Goal: Book appointment/travel/reservation

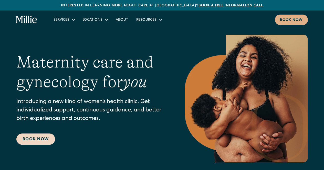
click at [34, 141] on link "Book Now" at bounding box center [35, 139] width 39 height 11
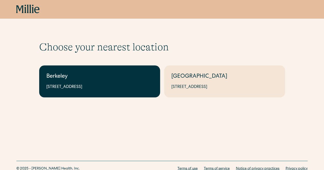
click at [89, 87] on div "2999 Regent St, Suite 524, Berkeley, CA 94705" at bounding box center [99, 87] width 107 height 6
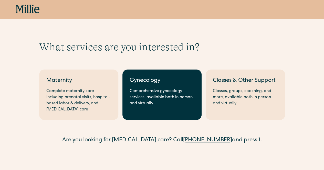
click at [139, 74] on link "Gynecology Comprehensive gynecology services, available both in person and virt…" at bounding box center [161, 95] width 79 height 50
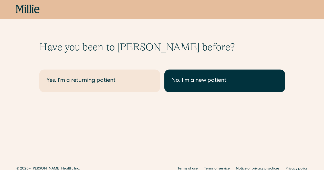
click at [189, 72] on link "No, I'm a new patient" at bounding box center [224, 81] width 121 height 23
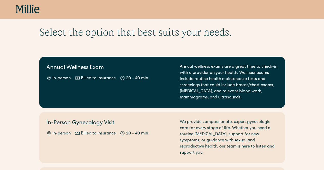
scroll to position [26, 0]
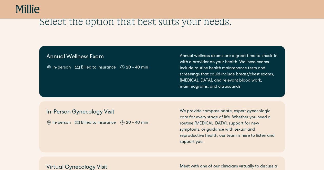
click at [199, 73] on div "Annual wellness exams are a great time to check-in with a provider on your heal…" at bounding box center [229, 71] width 98 height 37
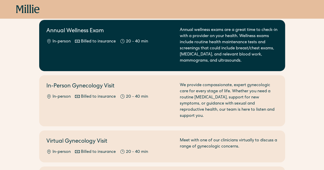
scroll to position [77, 0]
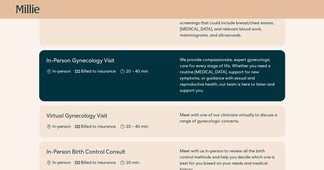
click at [227, 71] on div "We provide compassionate, expert gynecologic care for every stage of life. Whet…" at bounding box center [229, 75] width 98 height 37
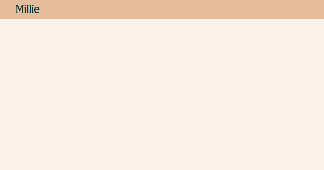
scroll to position [538, 0]
